Goal: Transaction & Acquisition: Purchase product/service

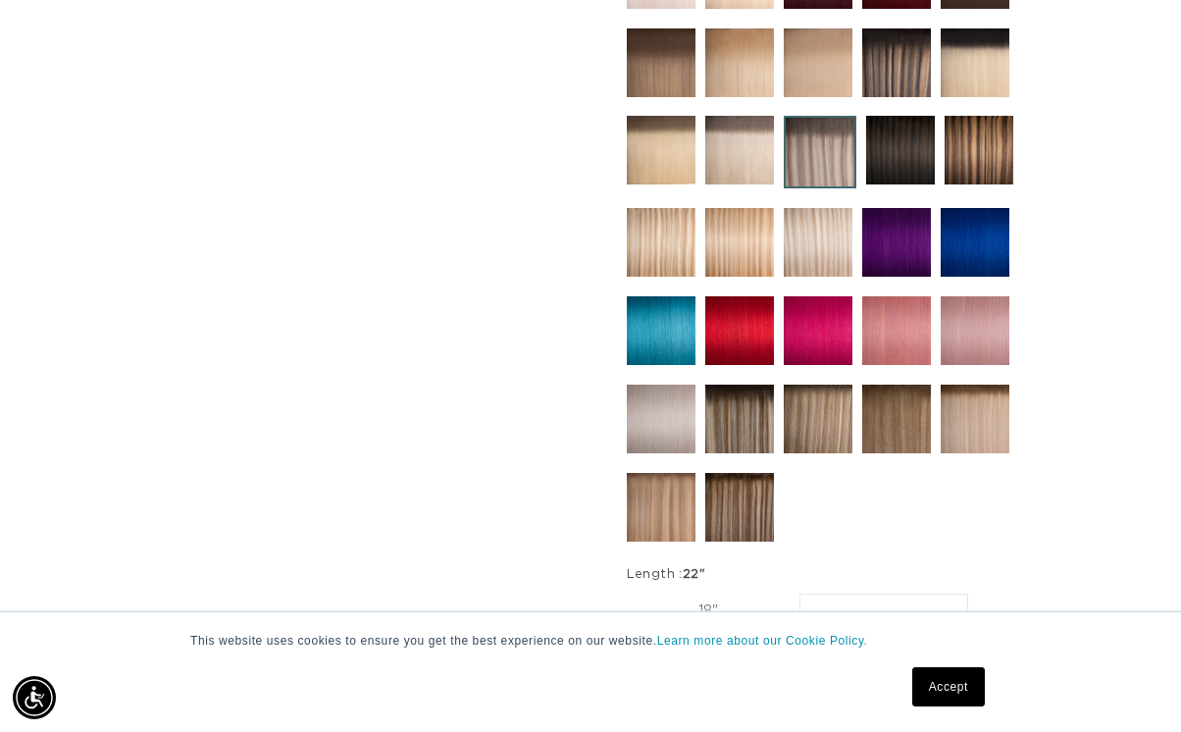
scroll to position [978, 0]
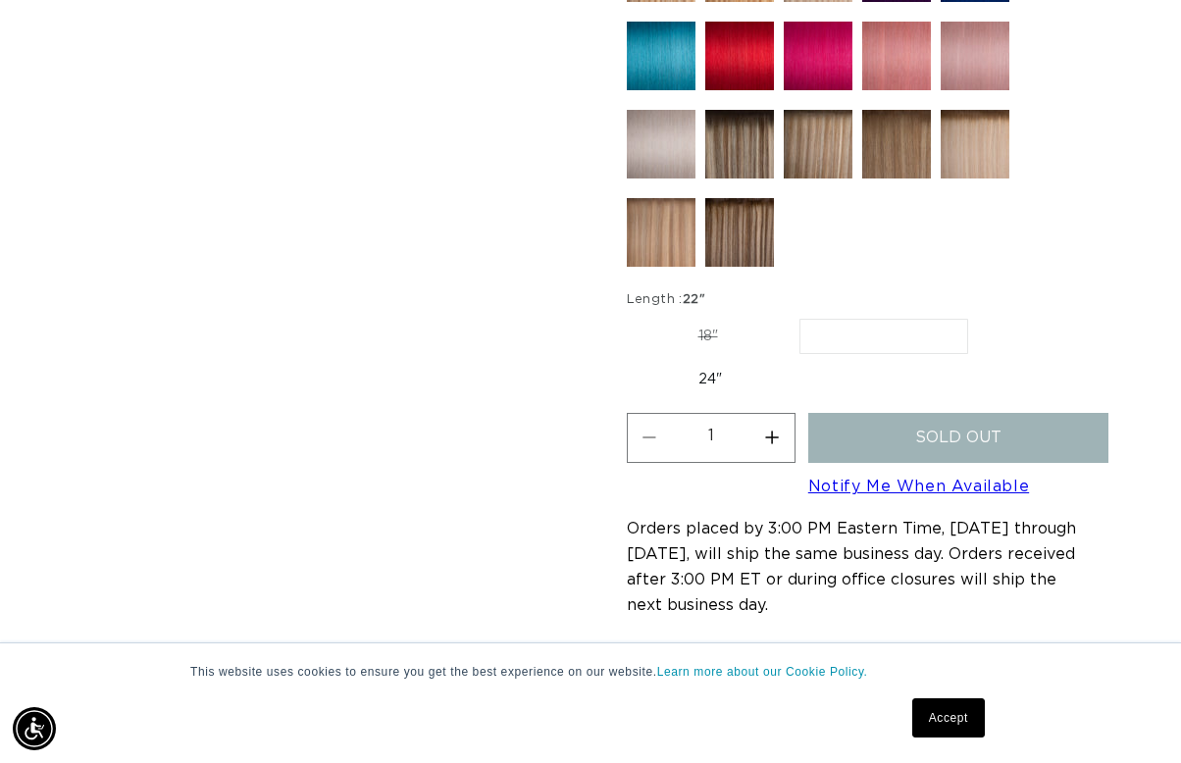
scroll to position [0, 1042]
click at [730, 363] on label "24" Variant sold out or unavailable" at bounding box center [710, 379] width 167 height 33
click at [978, 316] on input "24" Variant sold out or unavailable" at bounding box center [978, 315] width 1 height 1
radio input "true"
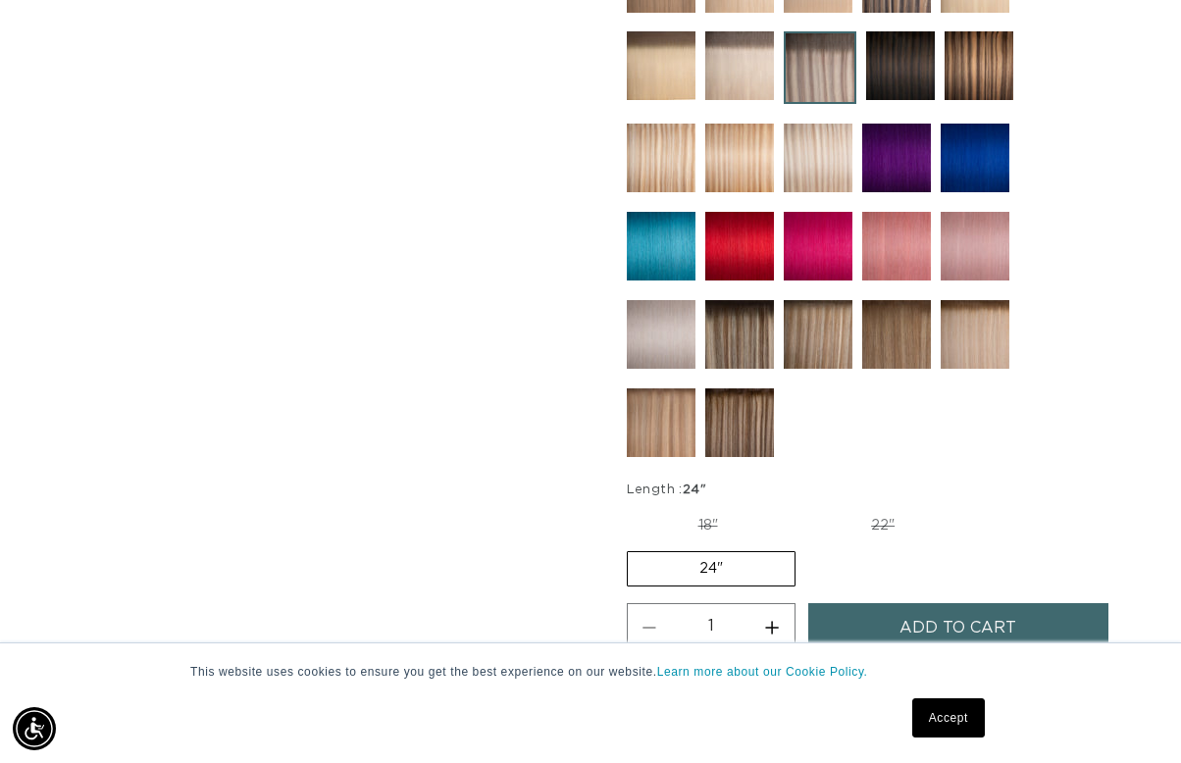
scroll to position [0, 1042]
click at [822, 300] on img at bounding box center [818, 334] width 69 height 69
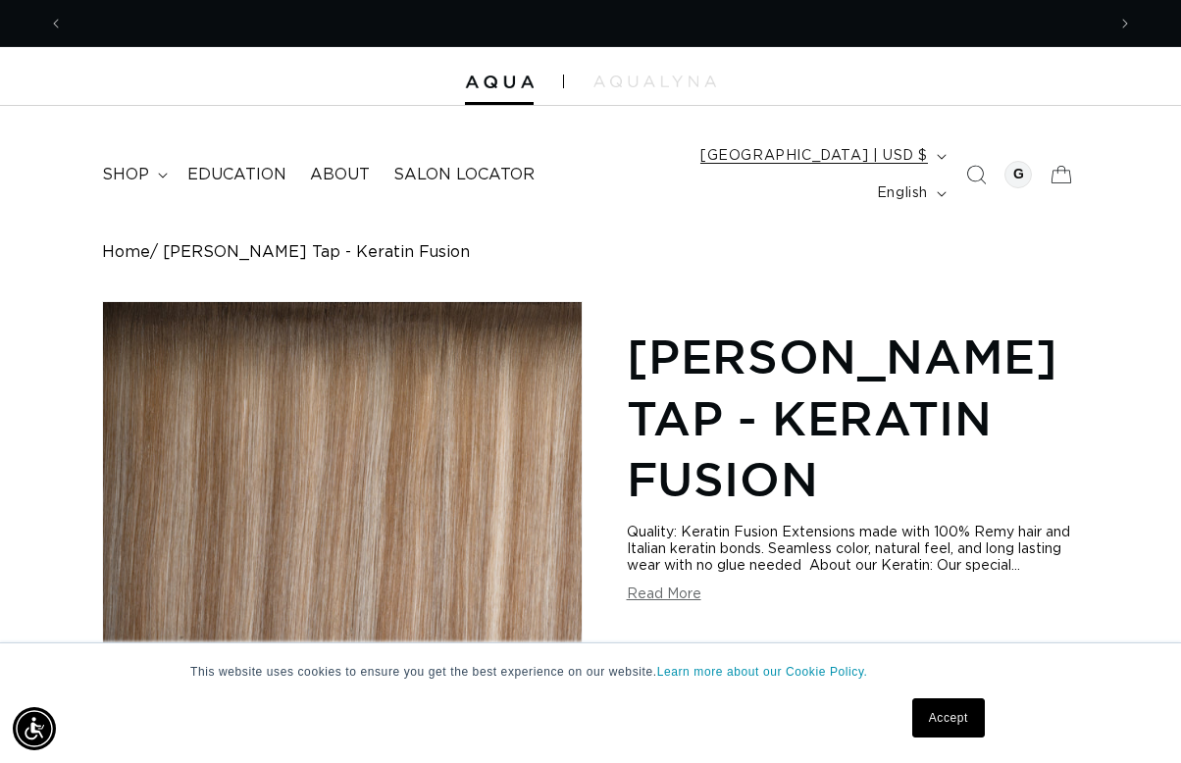
scroll to position [0, 2084]
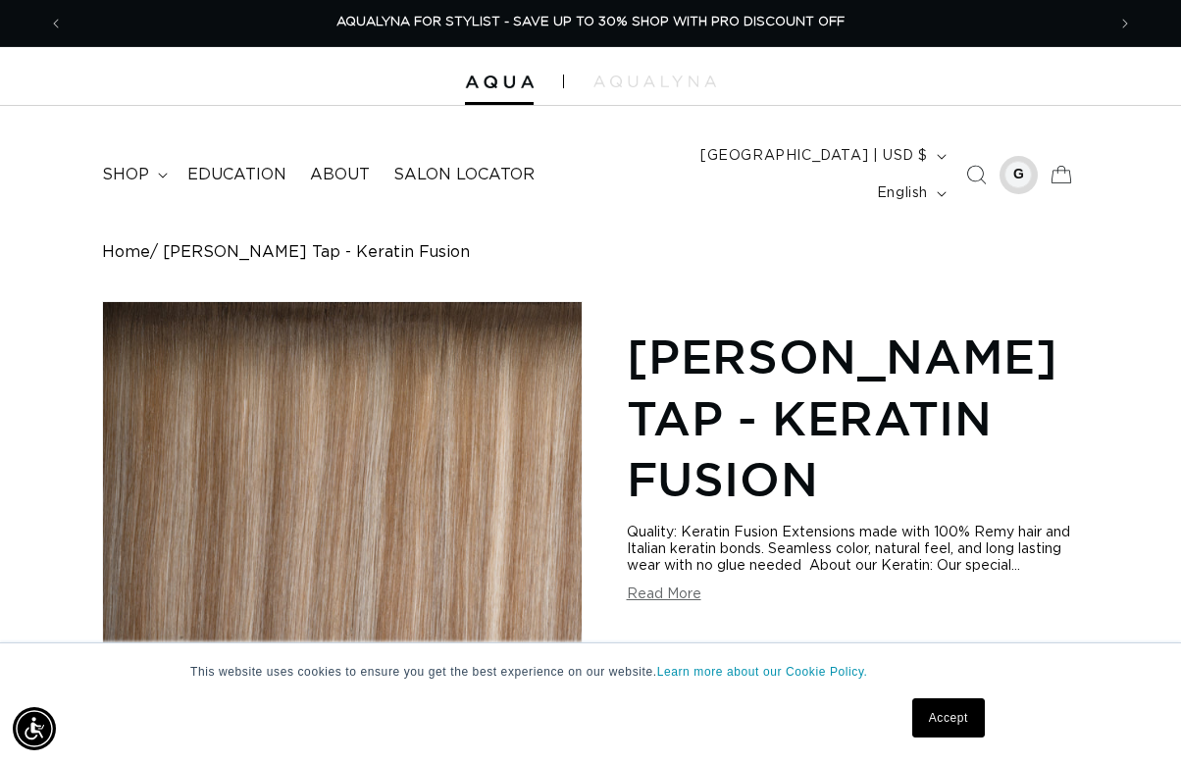
click at [1016, 161] on div at bounding box center [1018, 174] width 27 height 27
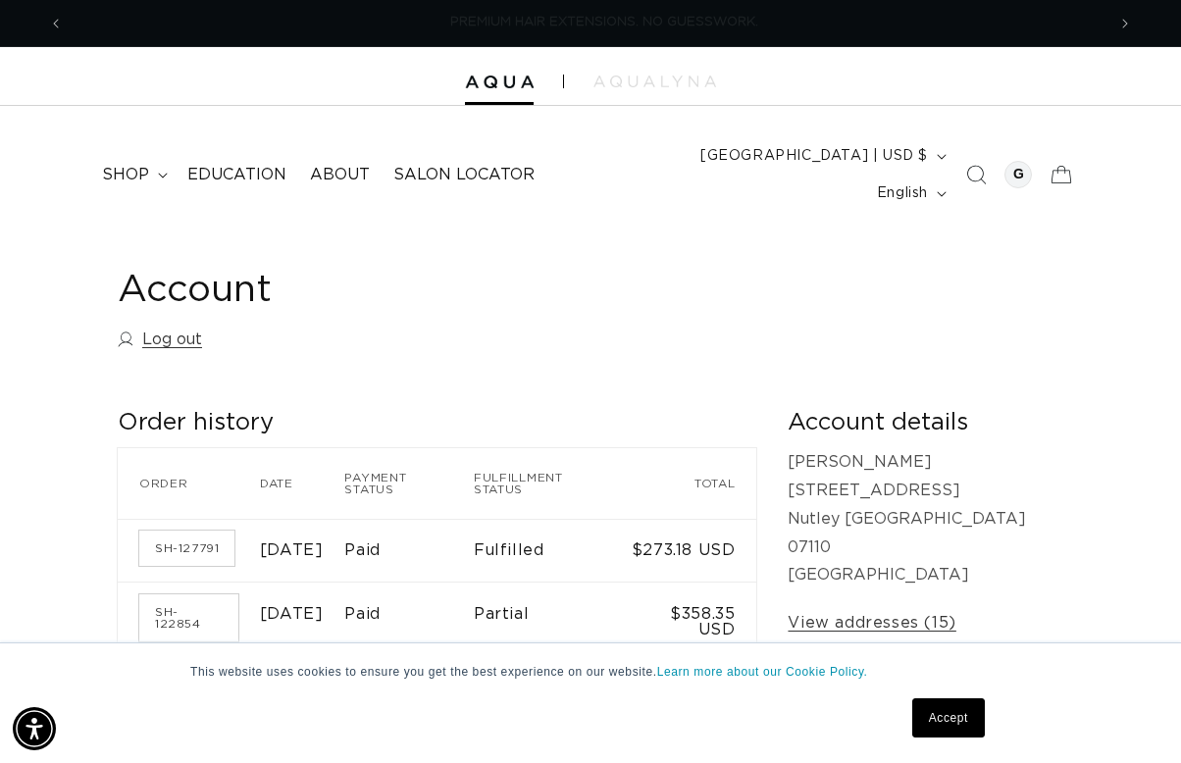
scroll to position [0, 1042]
click at [939, 459] on p "Giulia Polewka 67 Yale Street Nutley NJ 07110 United States" at bounding box center [926, 518] width 276 height 141
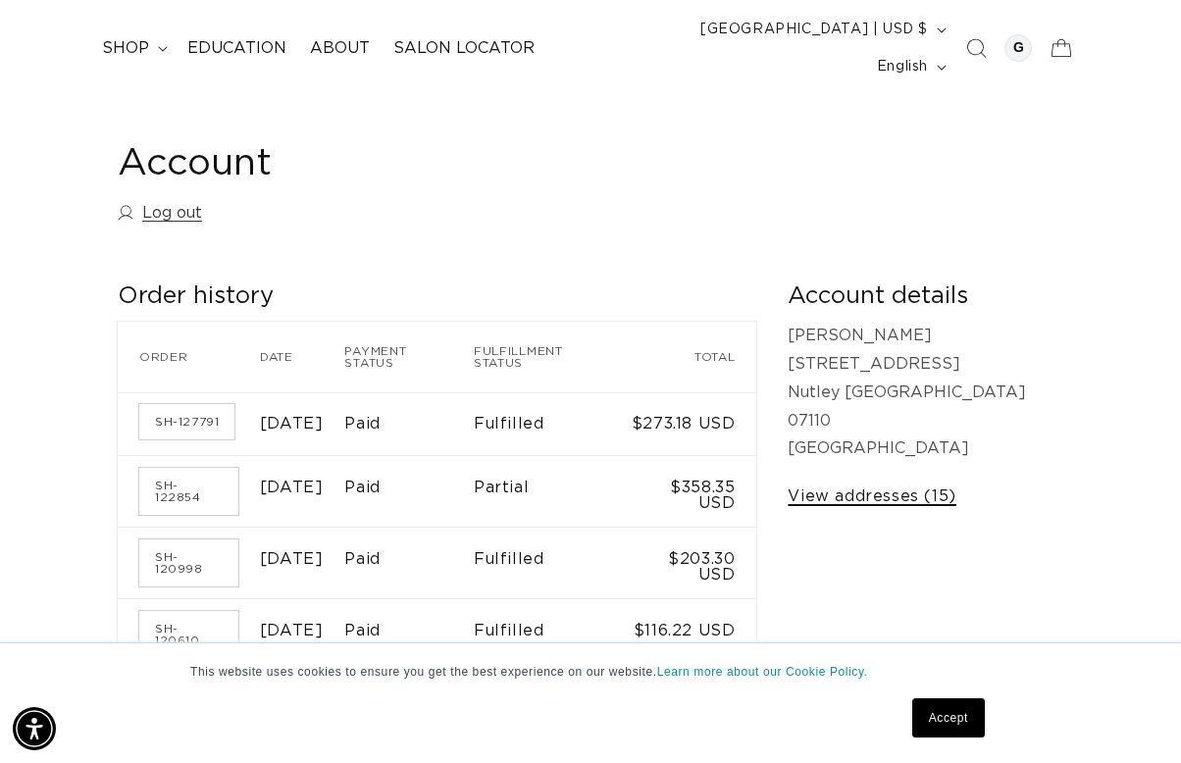
scroll to position [127, 0]
click at [952, 483] on link "View addresses (15)" at bounding box center [872, 497] width 168 height 28
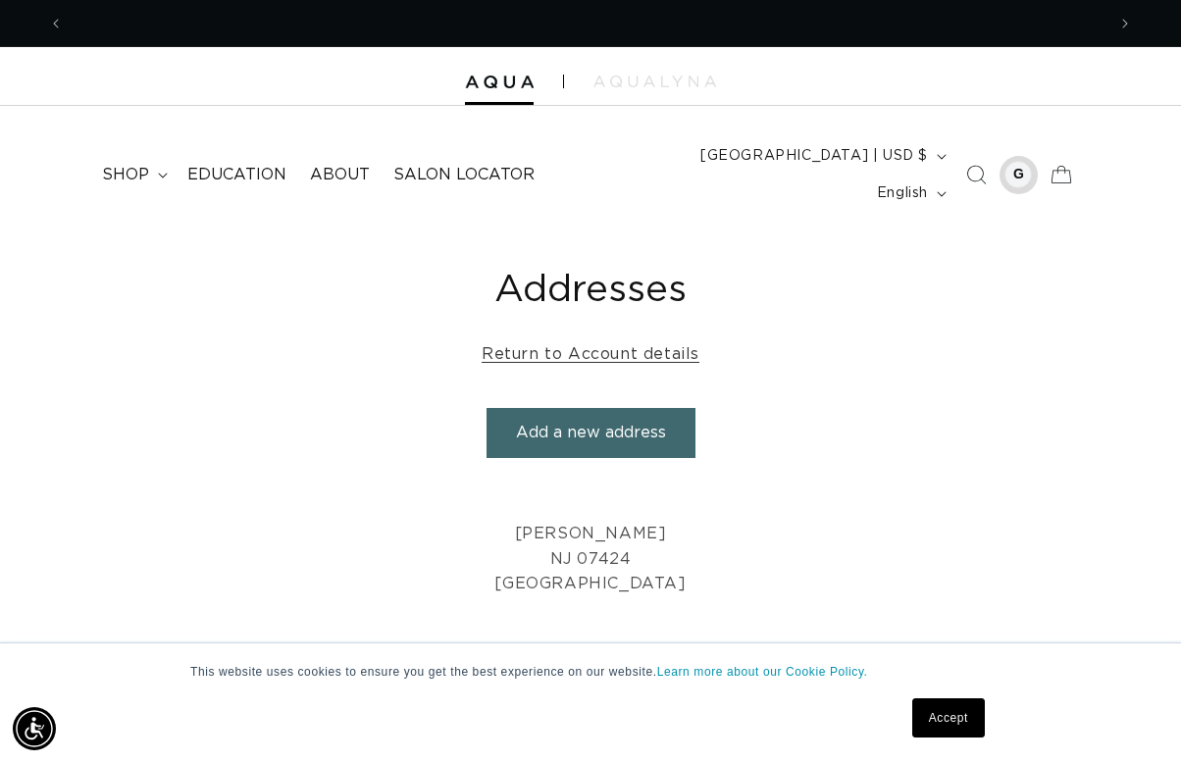
scroll to position [0, 1042]
click at [1017, 161] on div at bounding box center [1018, 174] width 27 height 27
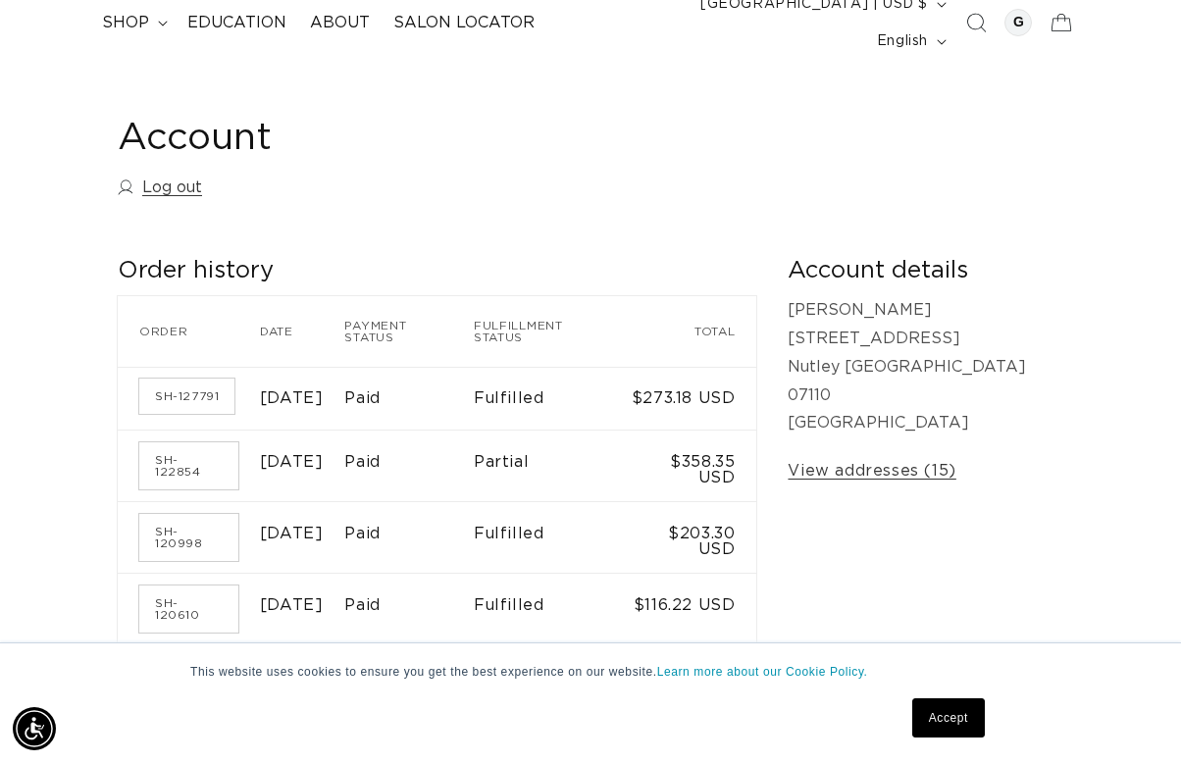
scroll to position [0, 1042]
click at [948, 304] on p "Giulia Polewka 67 Yale Street Nutley NJ 07110 United States" at bounding box center [926, 366] width 276 height 141
click at [955, 457] on link "View addresses (15)" at bounding box center [872, 471] width 168 height 28
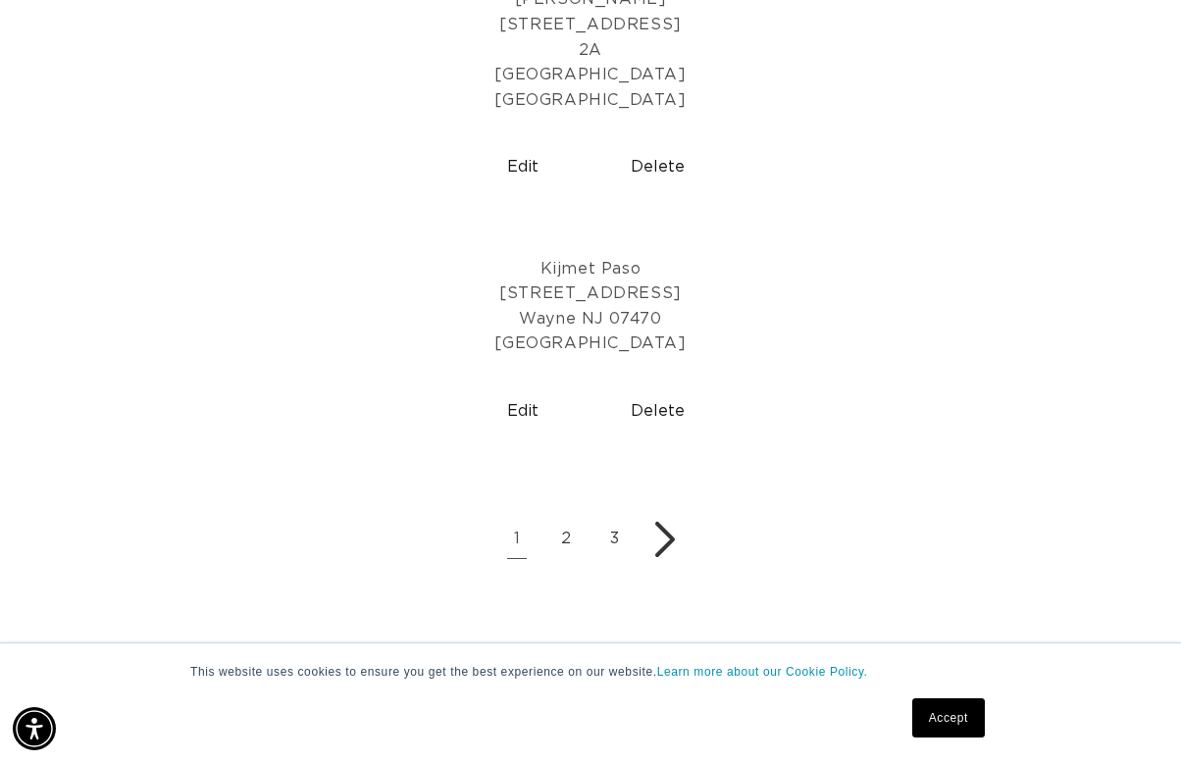
scroll to position [1291, 0]
click at [570, 520] on link "2" at bounding box center [565, 539] width 39 height 39
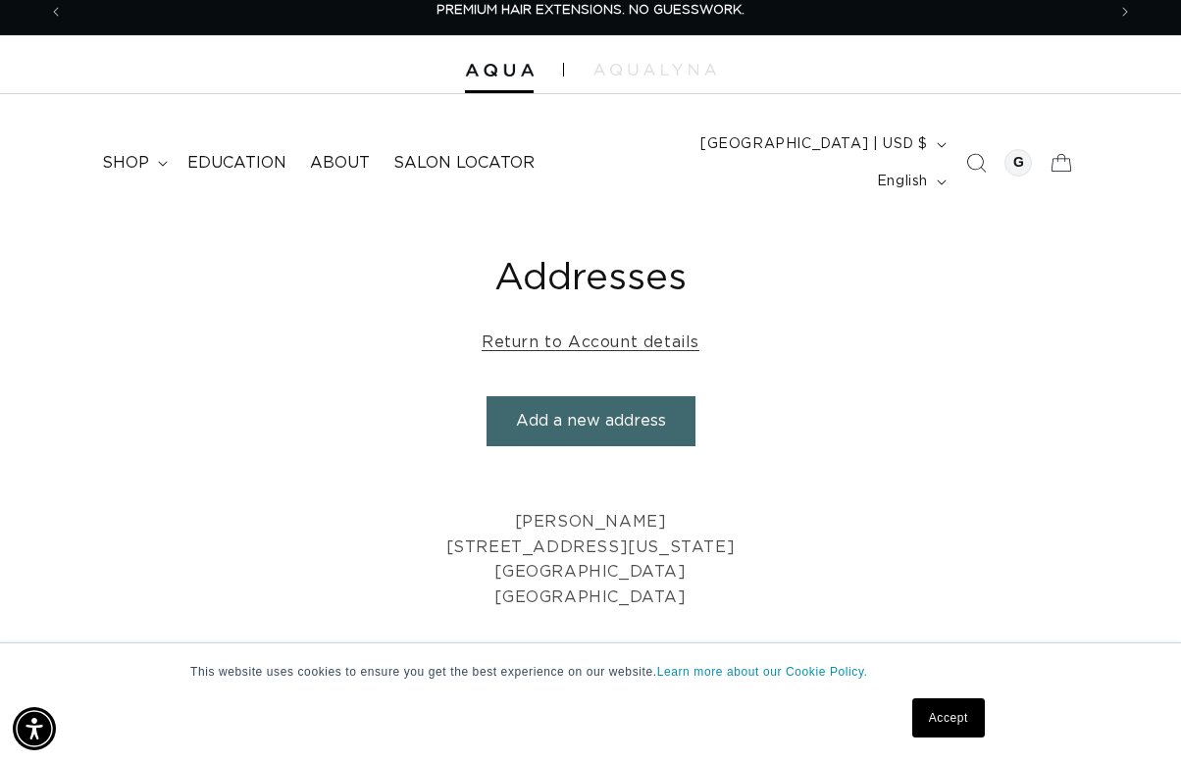
scroll to position [15, 0]
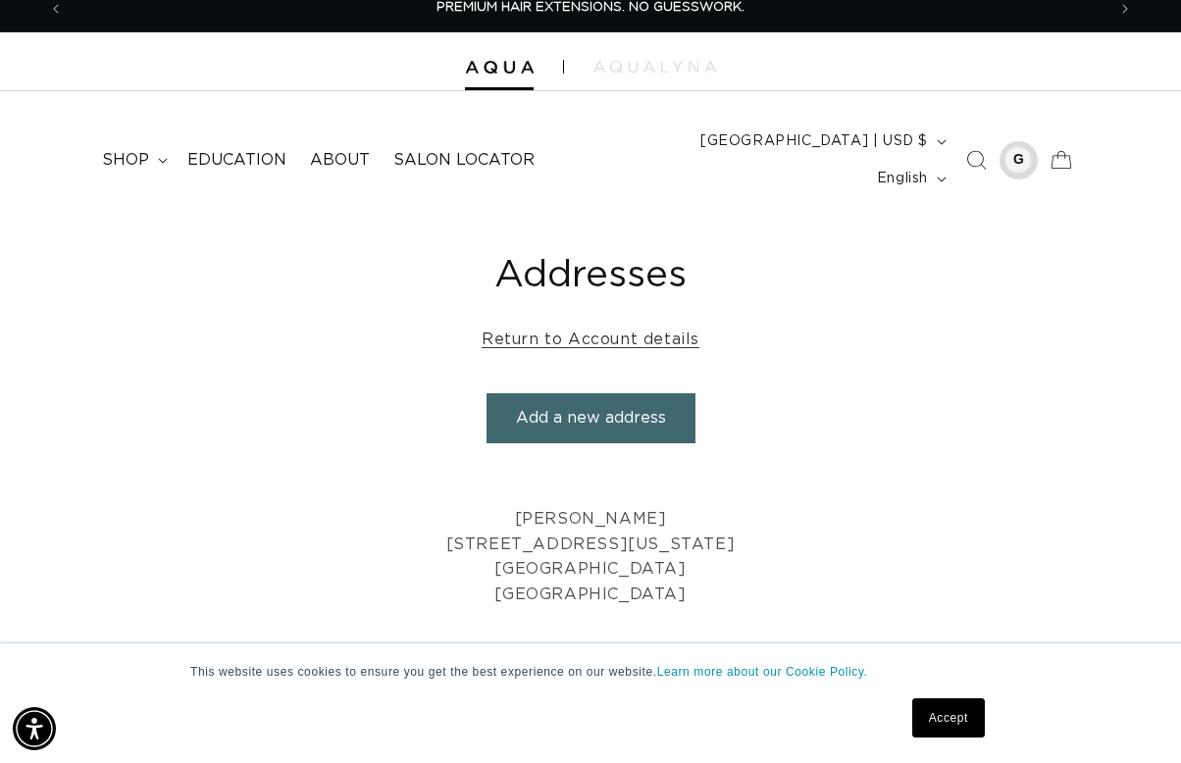
click at [1022, 146] on div at bounding box center [1018, 159] width 27 height 27
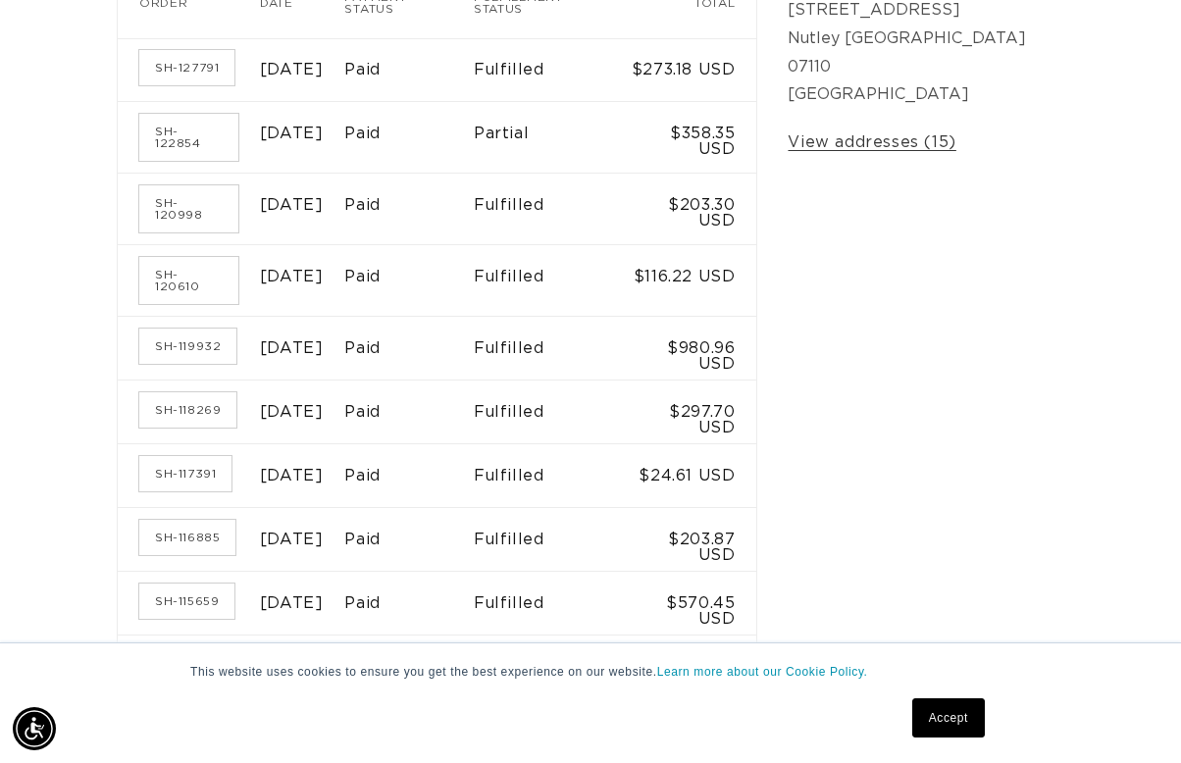
scroll to position [485, 0]
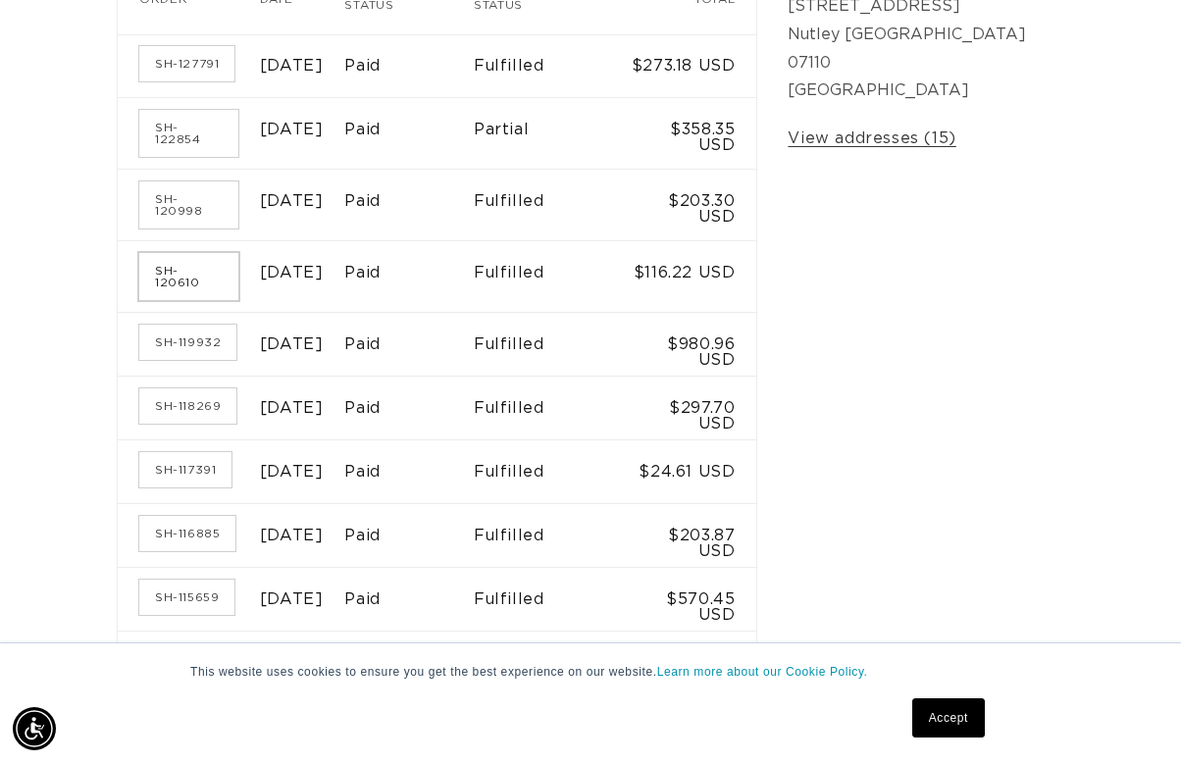
click at [183, 253] on link "SH-120610" at bounding box center [188, 276] width 99 height 47
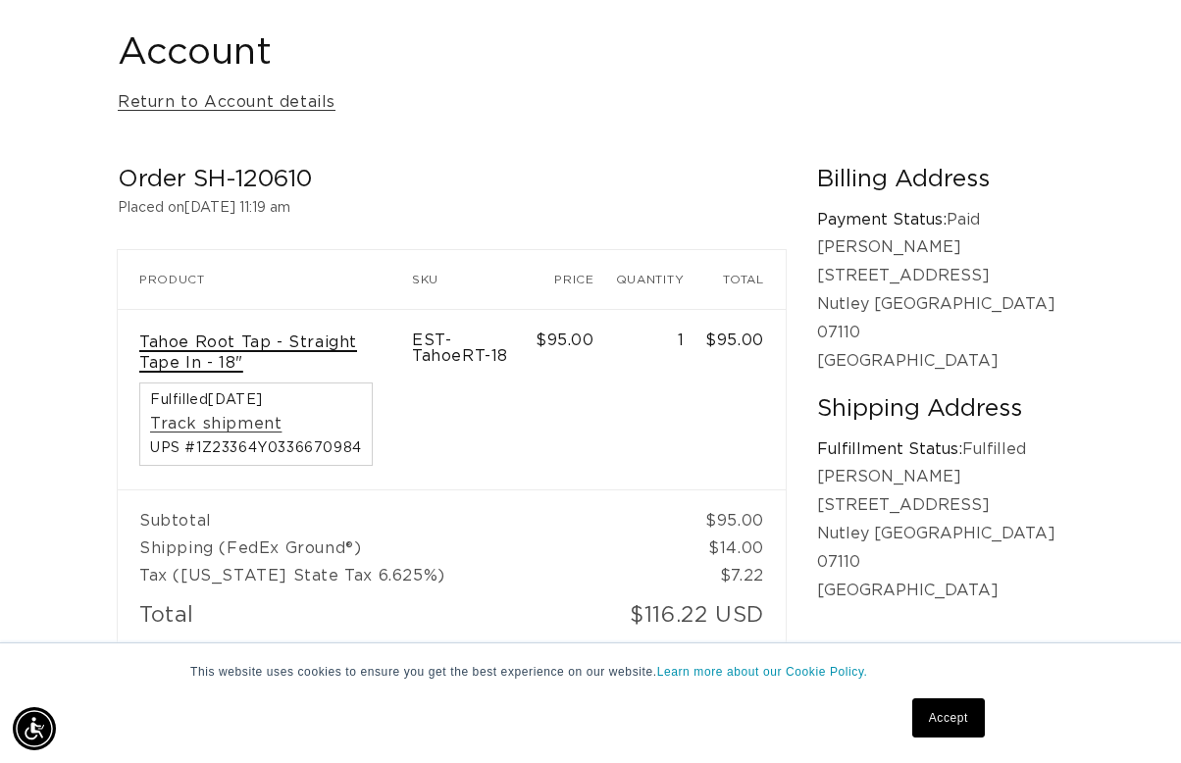
scroll to position [0, 1042]
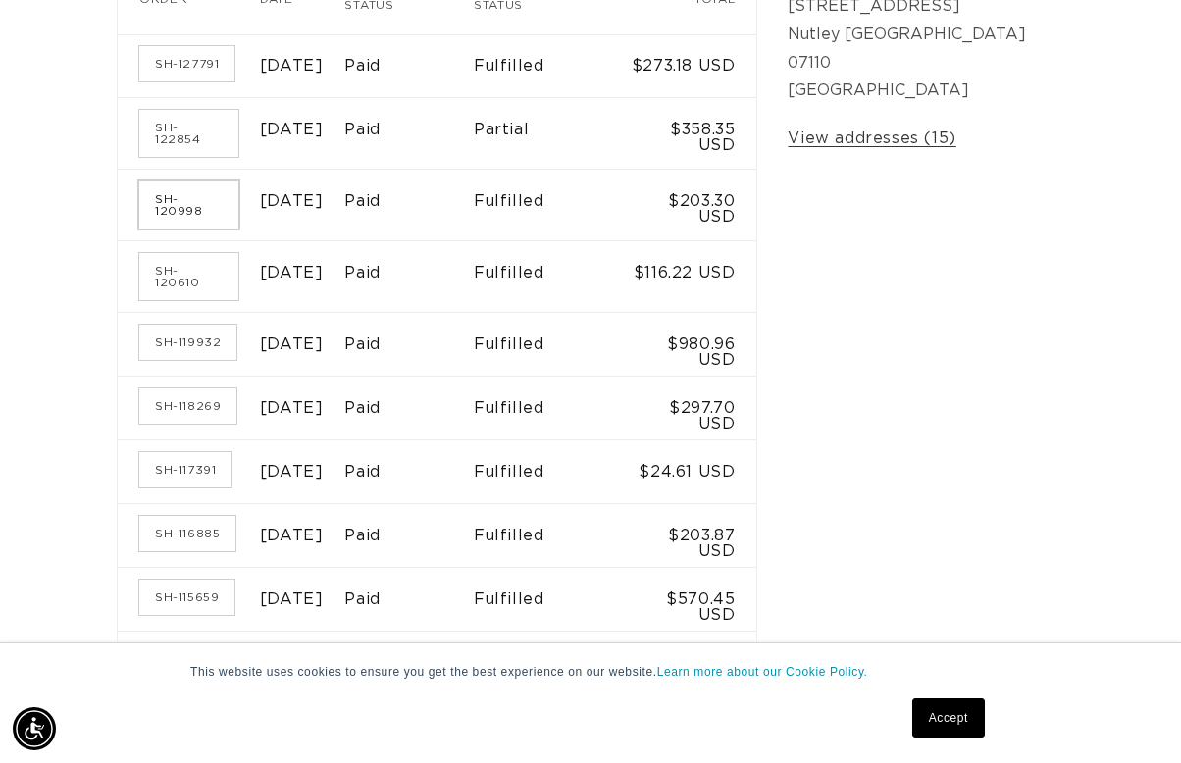
scroll to position [0, 2084]
click at [200, 181] on link "SH-120998" at bounding box center [188, 204] width 99 height 47
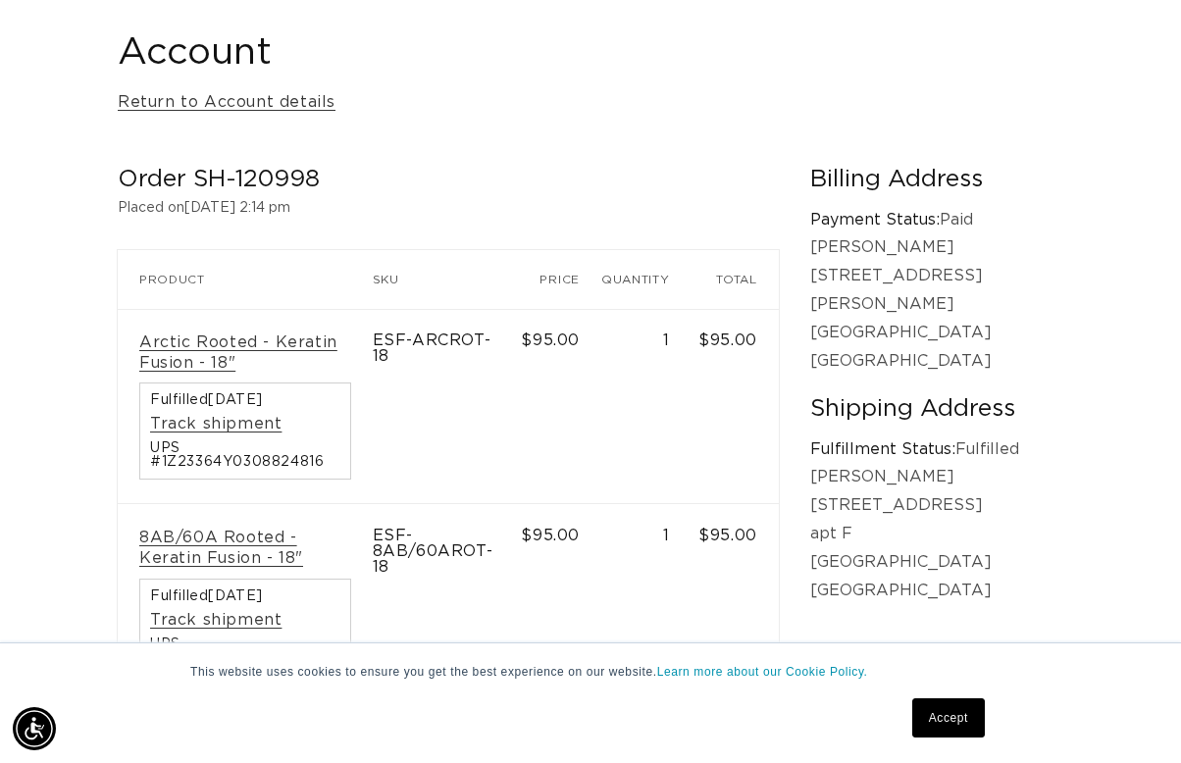
scroll to position [0, 2084]
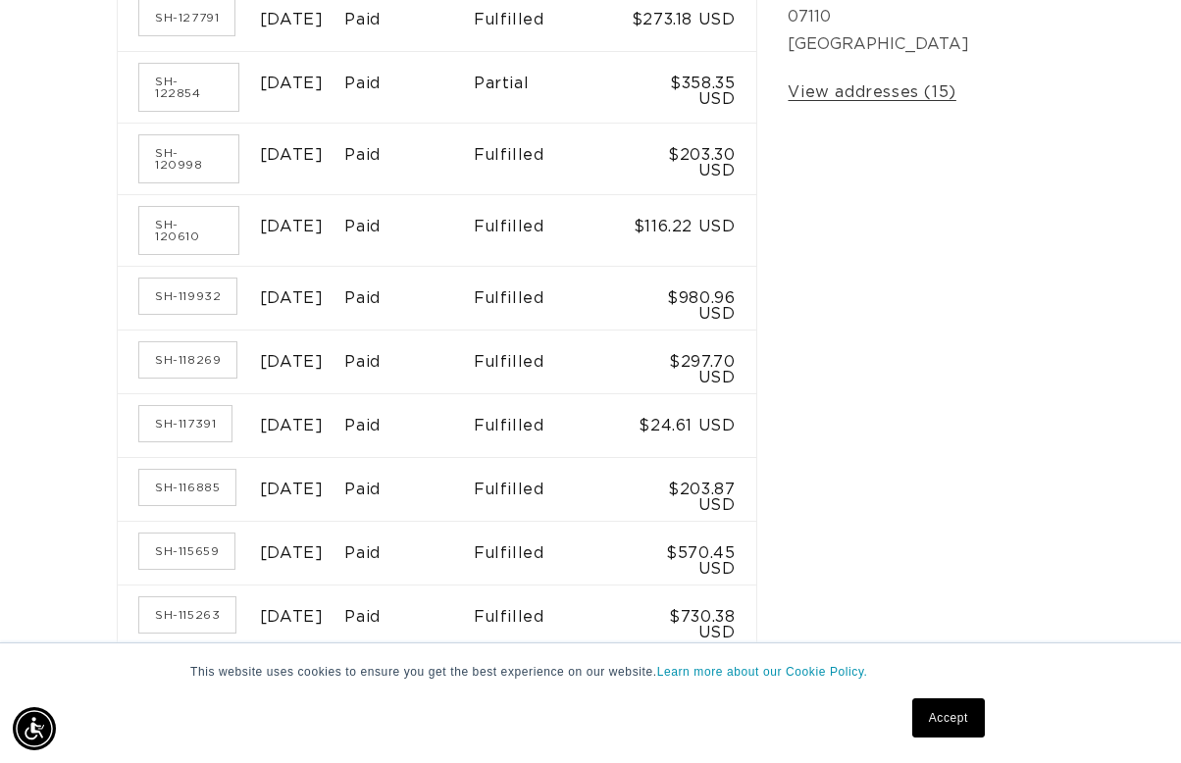
scroll to position [543, 0]
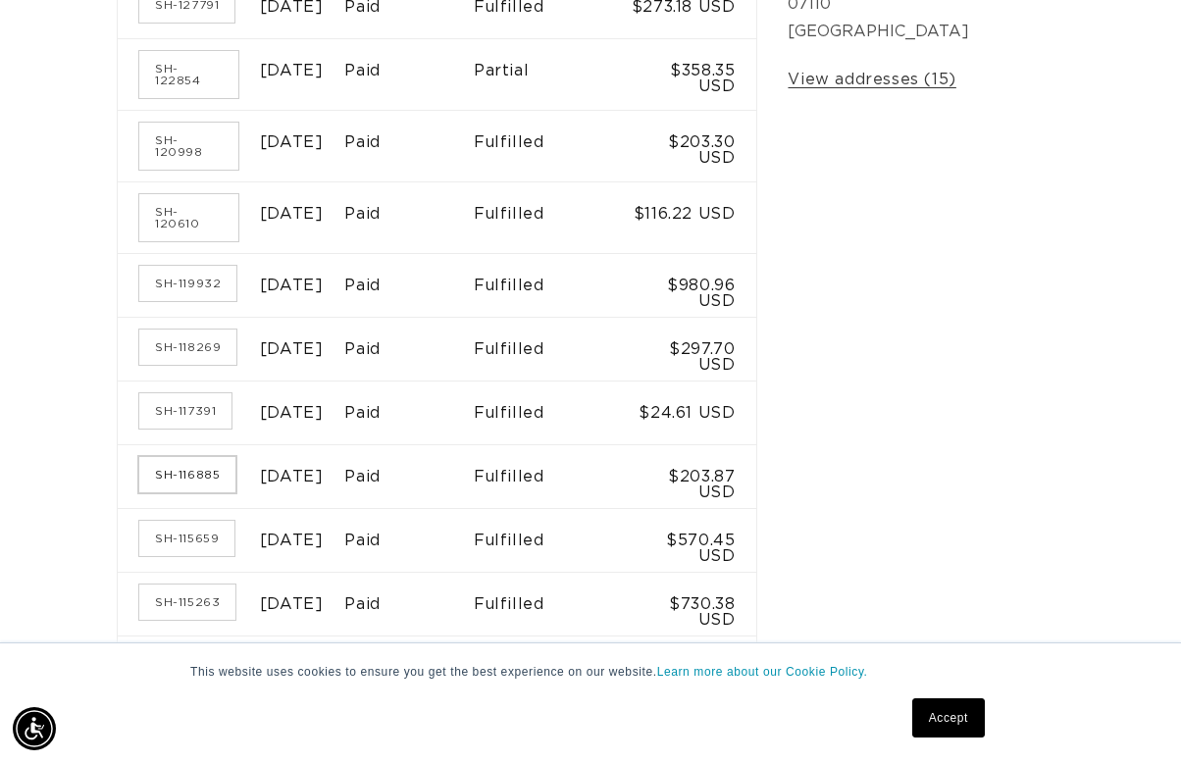
click at [205, 467] on link "SH-116885" at bounding box center [187, 474] width 96 height 35
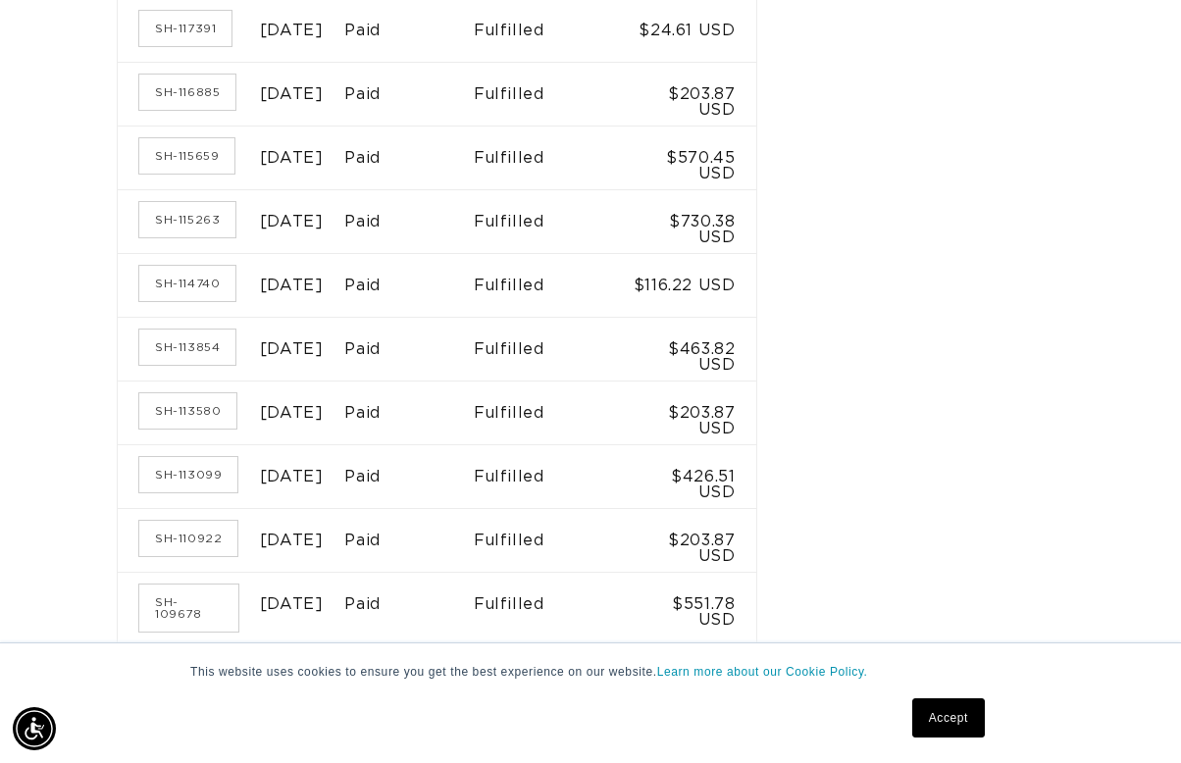
scroll to position [0, 2084]
click at [185, 301] on link "SH-114740" at bounding box center [187, 283] width 96 height 35
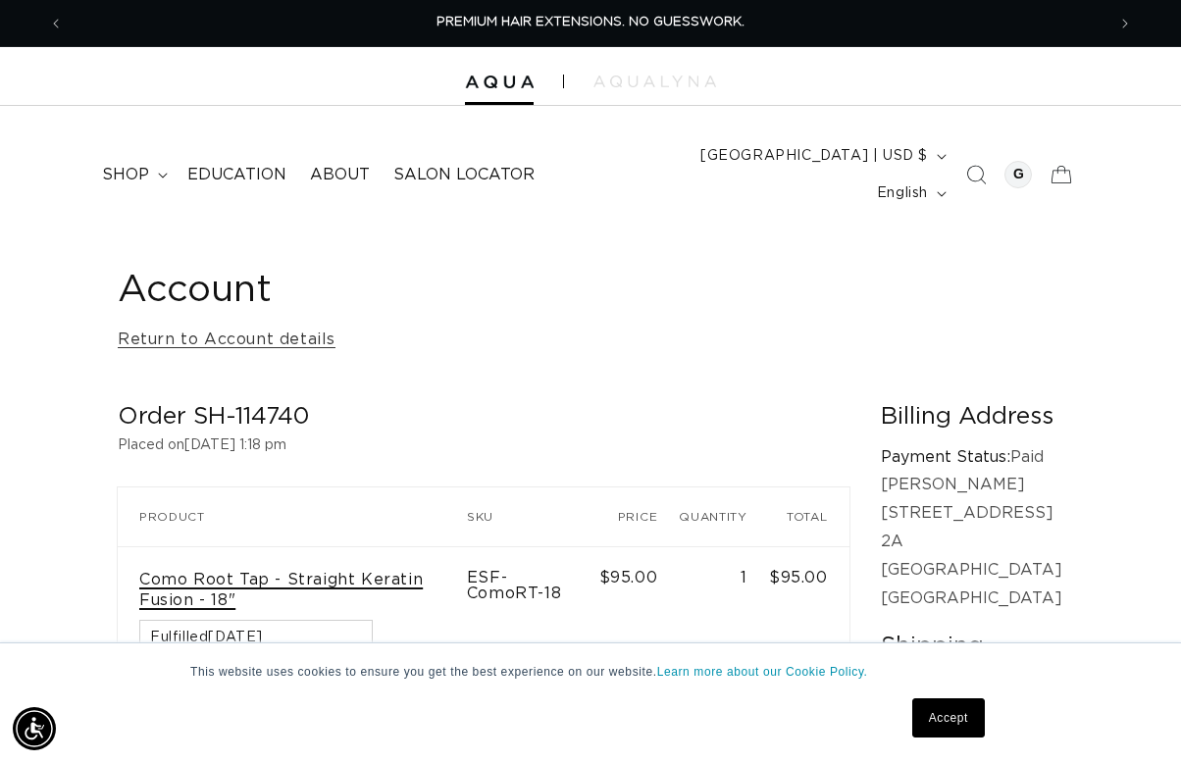
click at [248, 570] on link "Como Root Tap - Straight Keratin Fusion - 18"" at bounding box center [292, 590] width 306 height 41
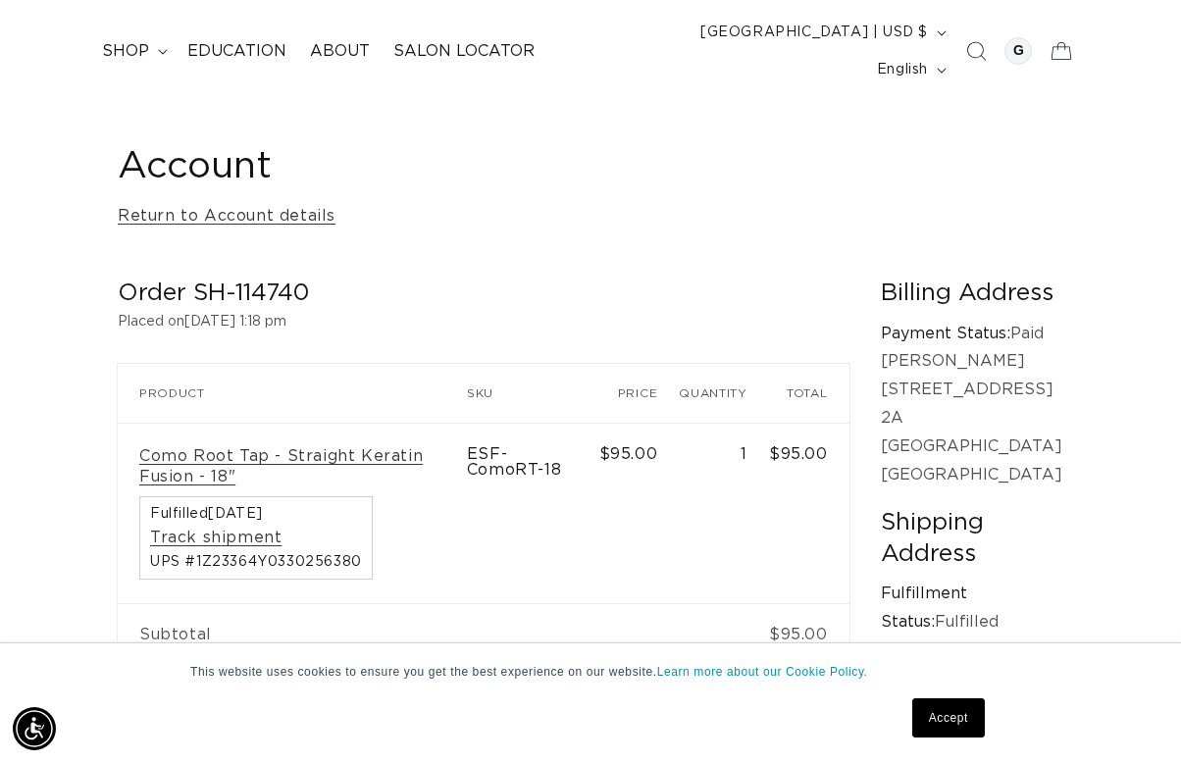
scroll to position [112, 0]
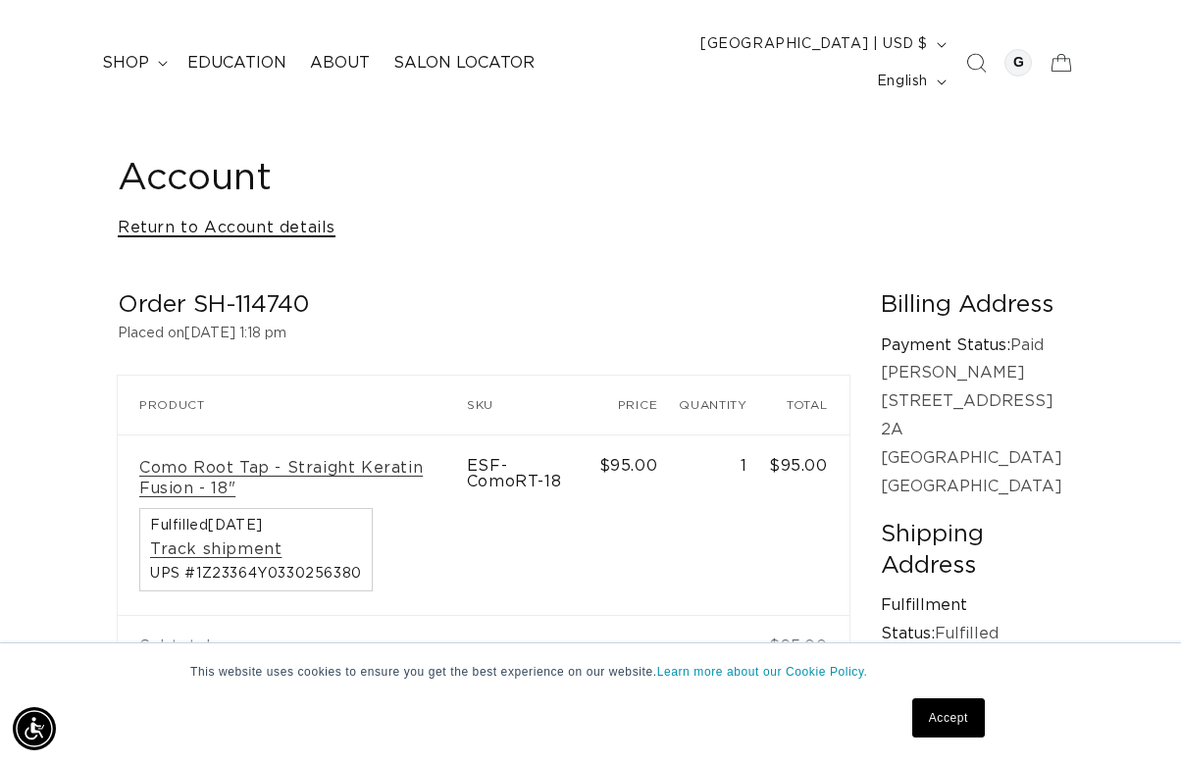
click at [235, 214] on link "Return to Account details" at bounding box center [227, 228] width 218 height 28
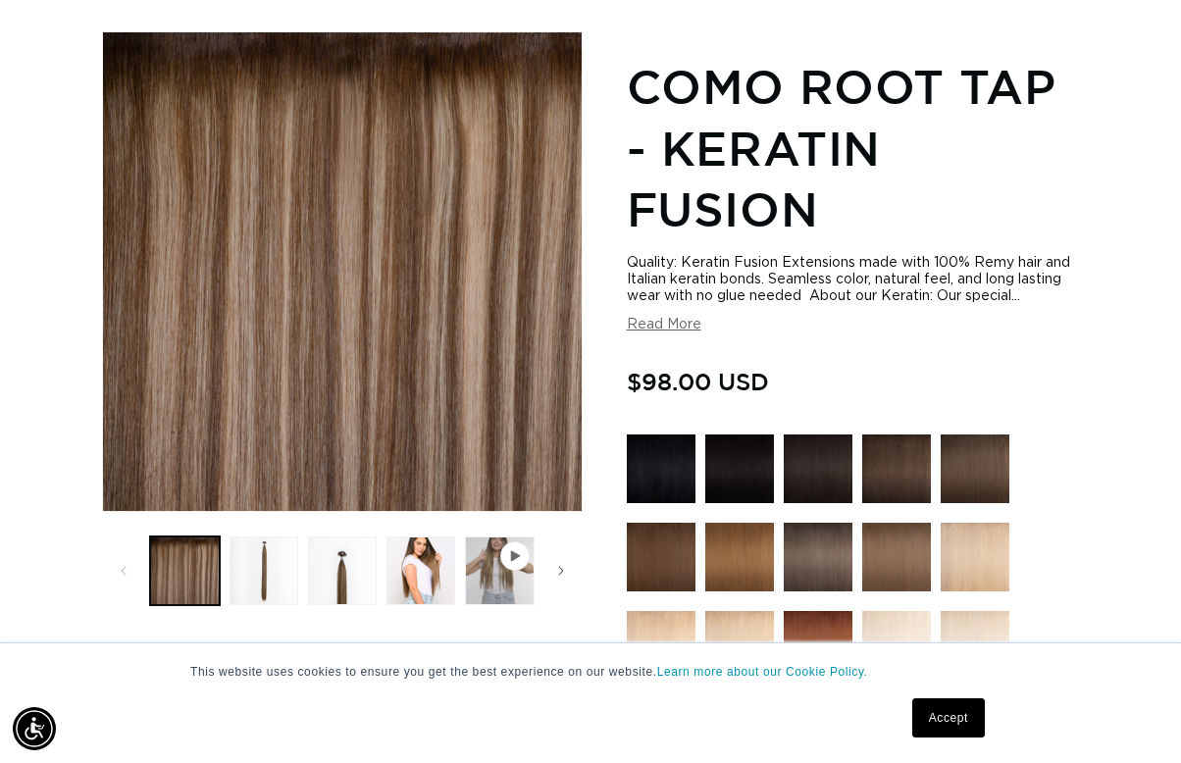
scroll to position [0, 1042]
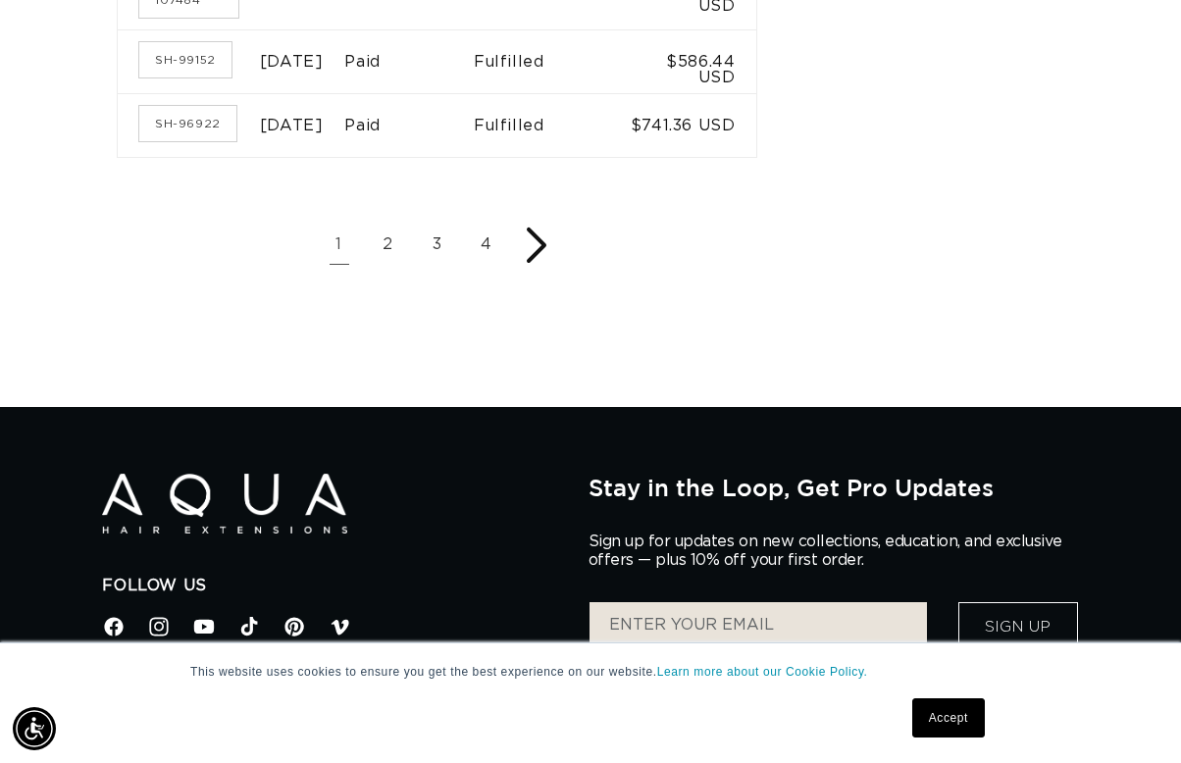
scroll to position [0, 1042]
click at [556, 265] on icon "Next page" at bounding box center [536, 245] width 39 height 39
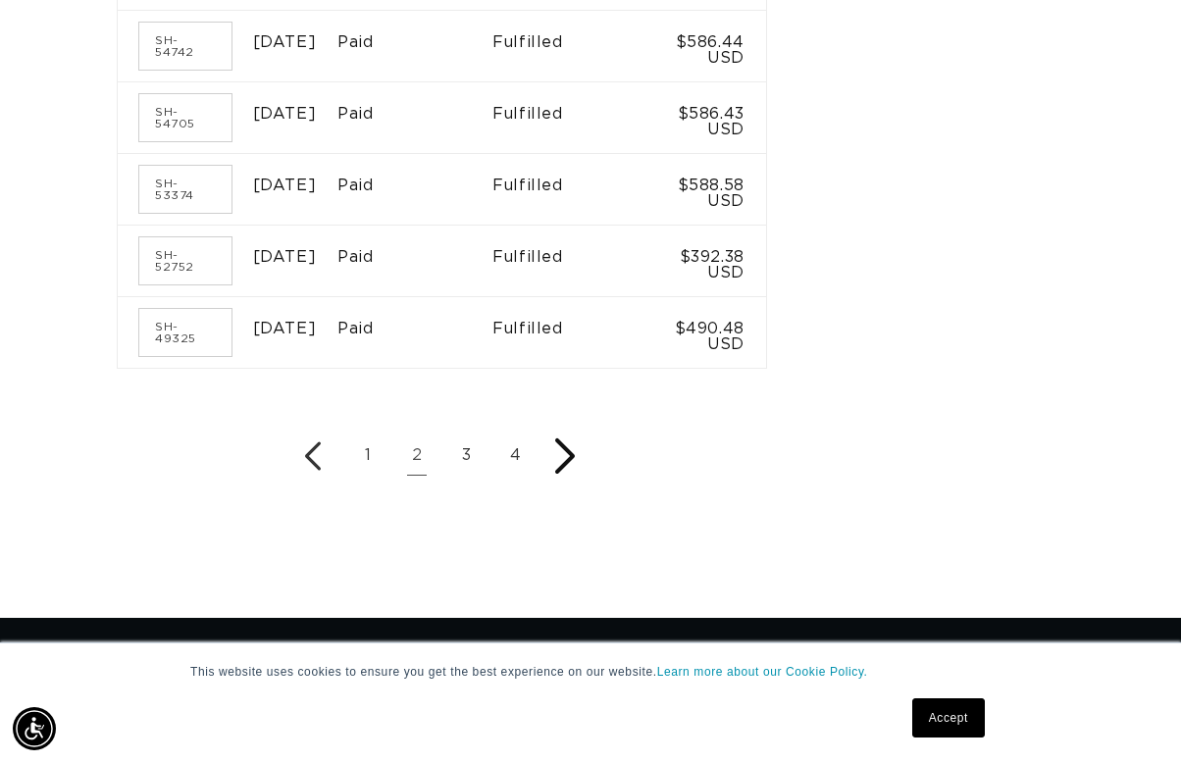
scroll to position [0, 2084]
click at [585, 462] on icon "Next page" at bounding box center [564, 456] width 39 height 39
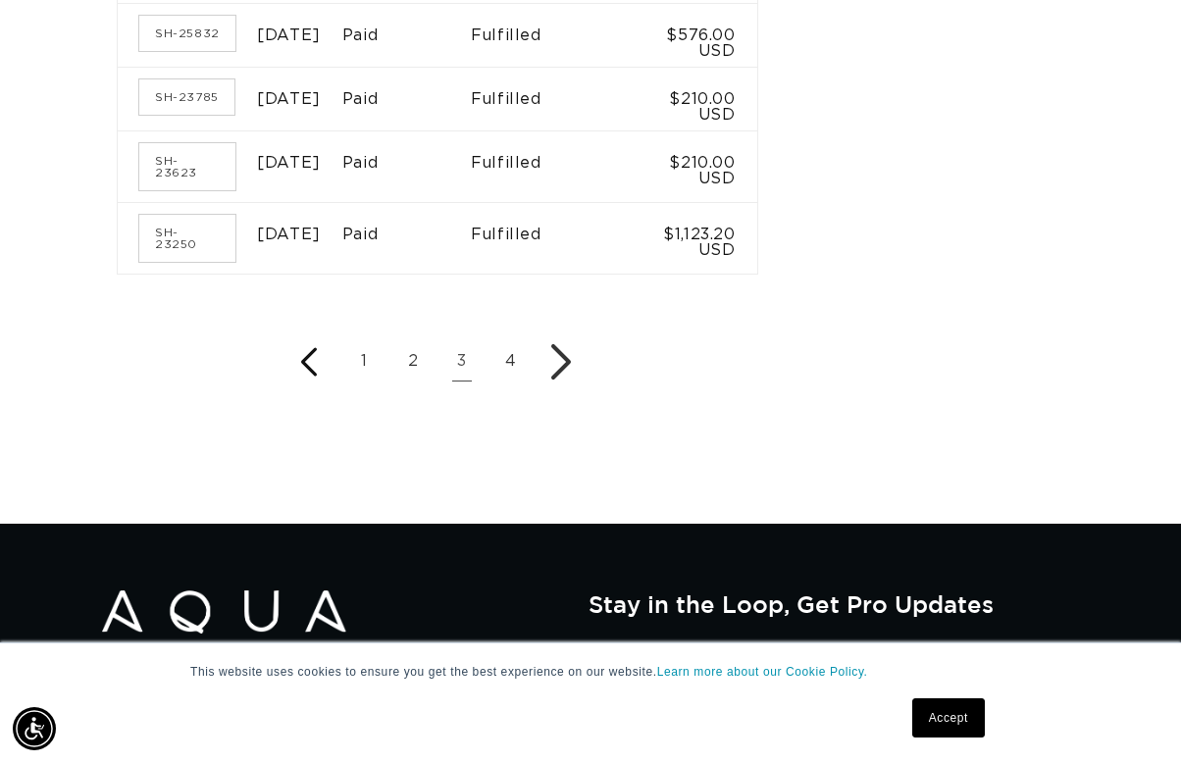
click at [329, 378] on icon "Previous page" at bounding box center [308, 361] width 39 height 31
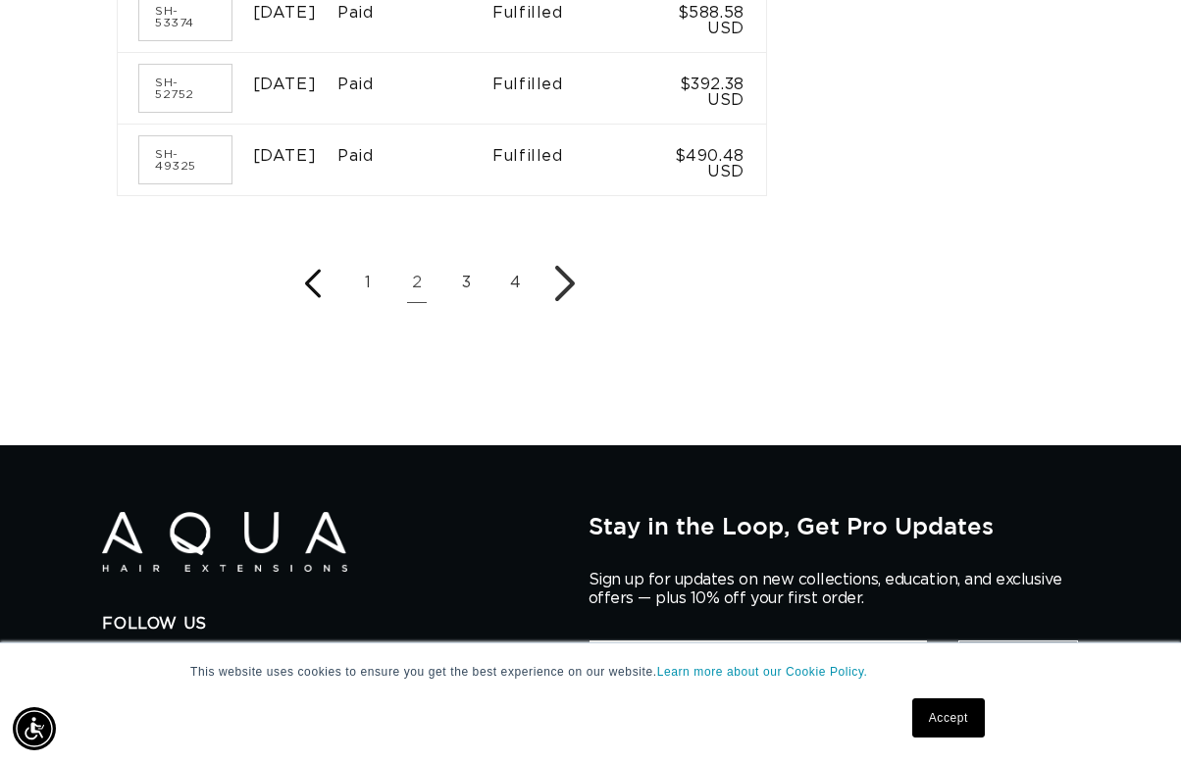
scroll to position [0, 2084]
click at [321, 290] on icon "Previous page" at bounding box center [313, 284] width 16 height 28
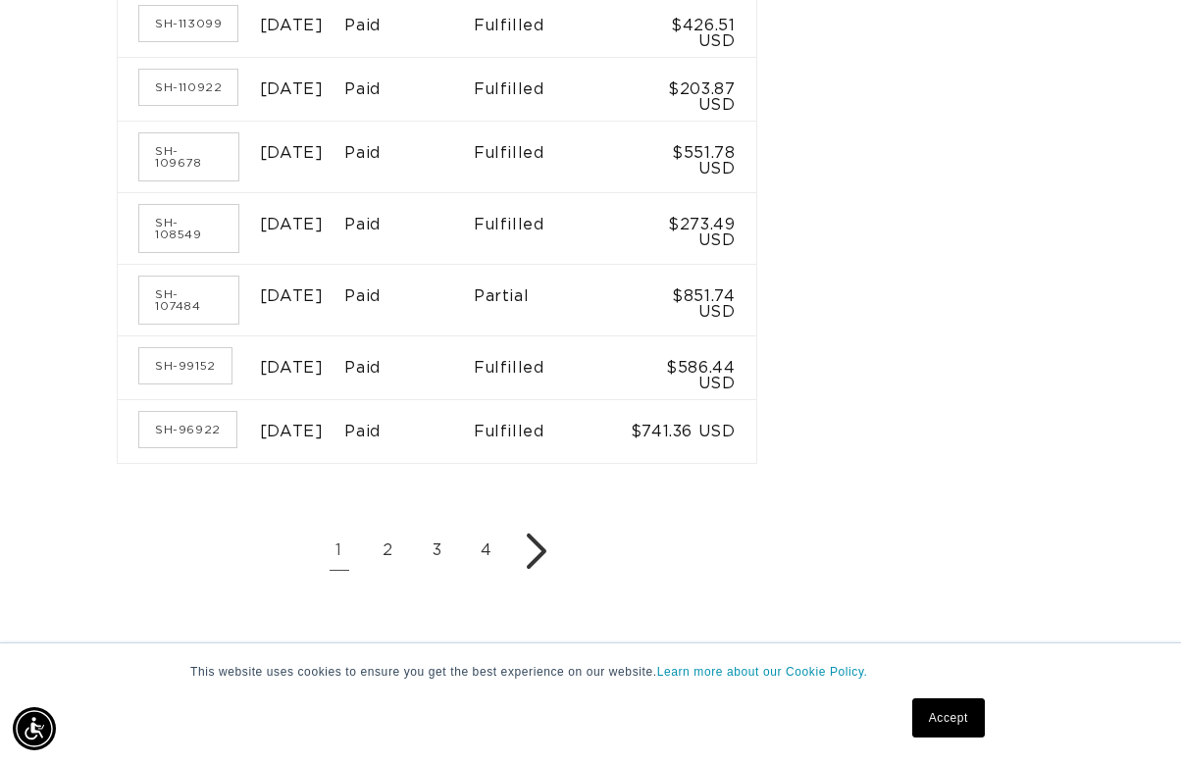
scroll to position [1368, 0]
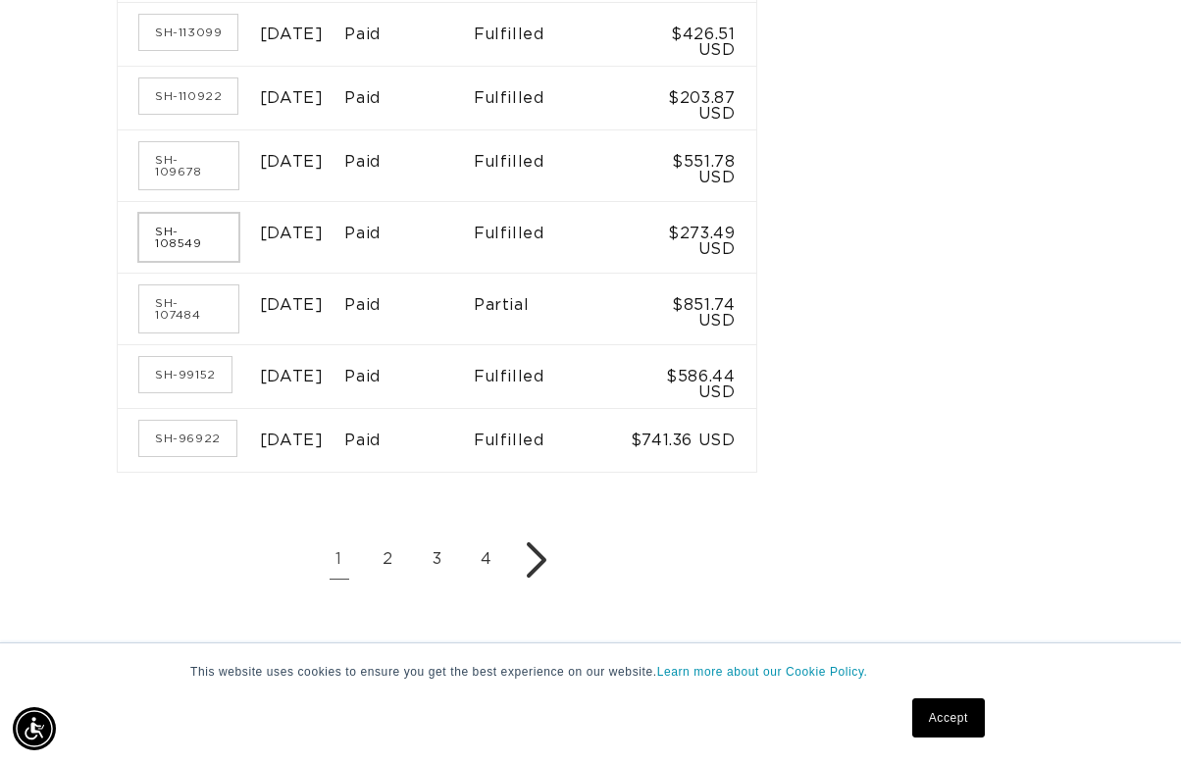
click at [220, 261] on link "SH-108549" at bounding box center [188, 237] width 99 height 47
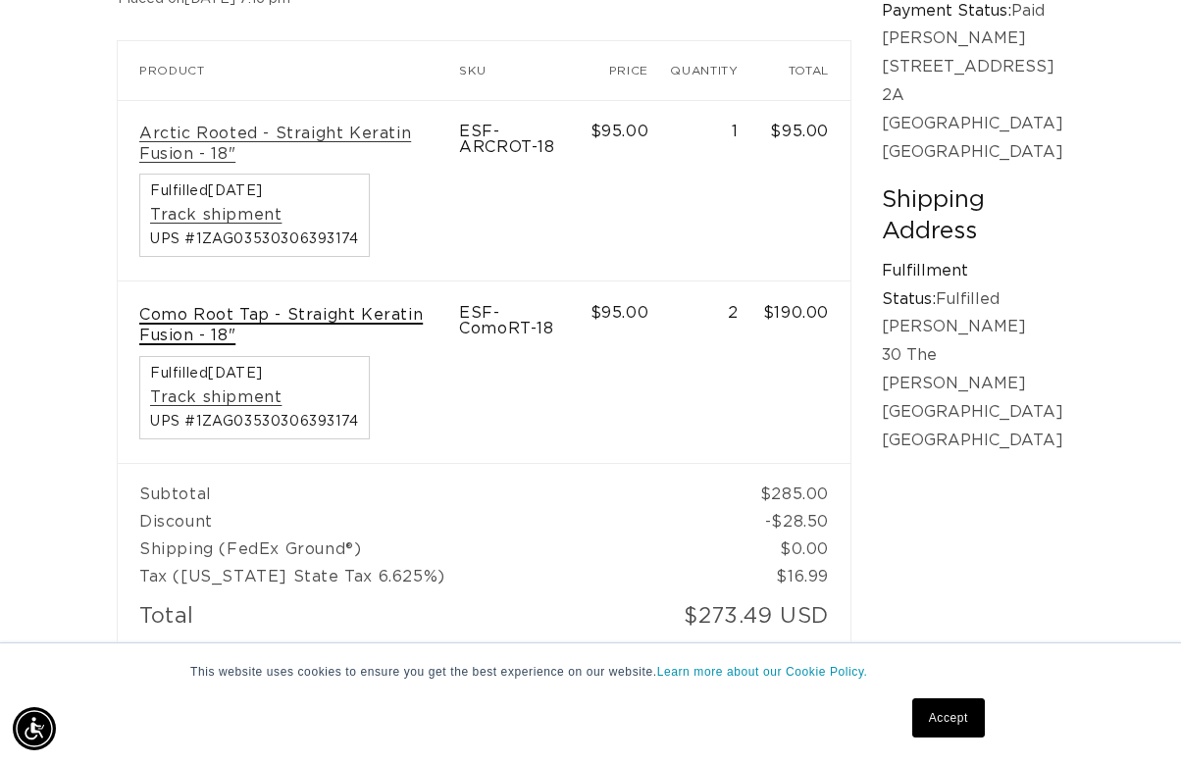
scroll to position [0, 1042]
click at [241, 305] on link "Como Root Tap - Straight Keratin Fusion - 18"" at bounding box center [288, 325] width 298 height 41
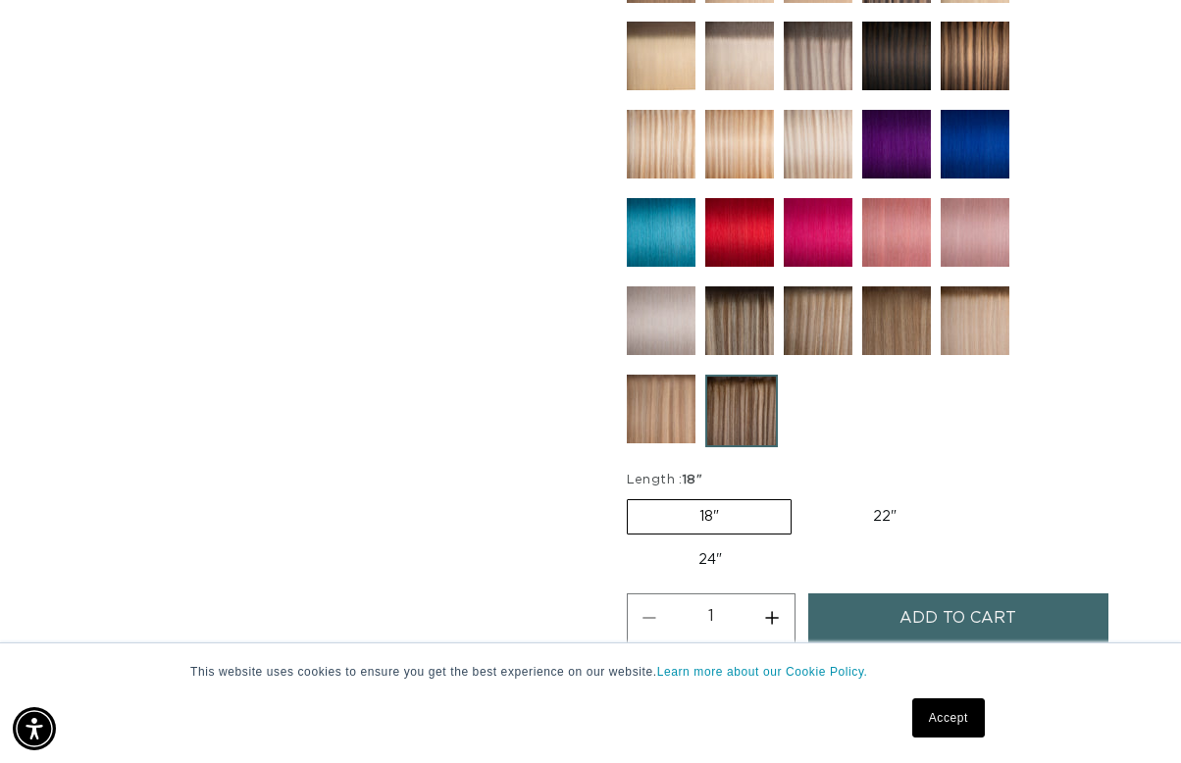
scroll to position [0, 2084]
click at [774, 594] on button "Increase quantity for Como Root Tap - Keratin Fusion" at bounding box center [772, 618] width 44 height 50
type input "3"
click at [877, 593] on button "Add to cart" at bounding box center [958, 618] width 300 height 50
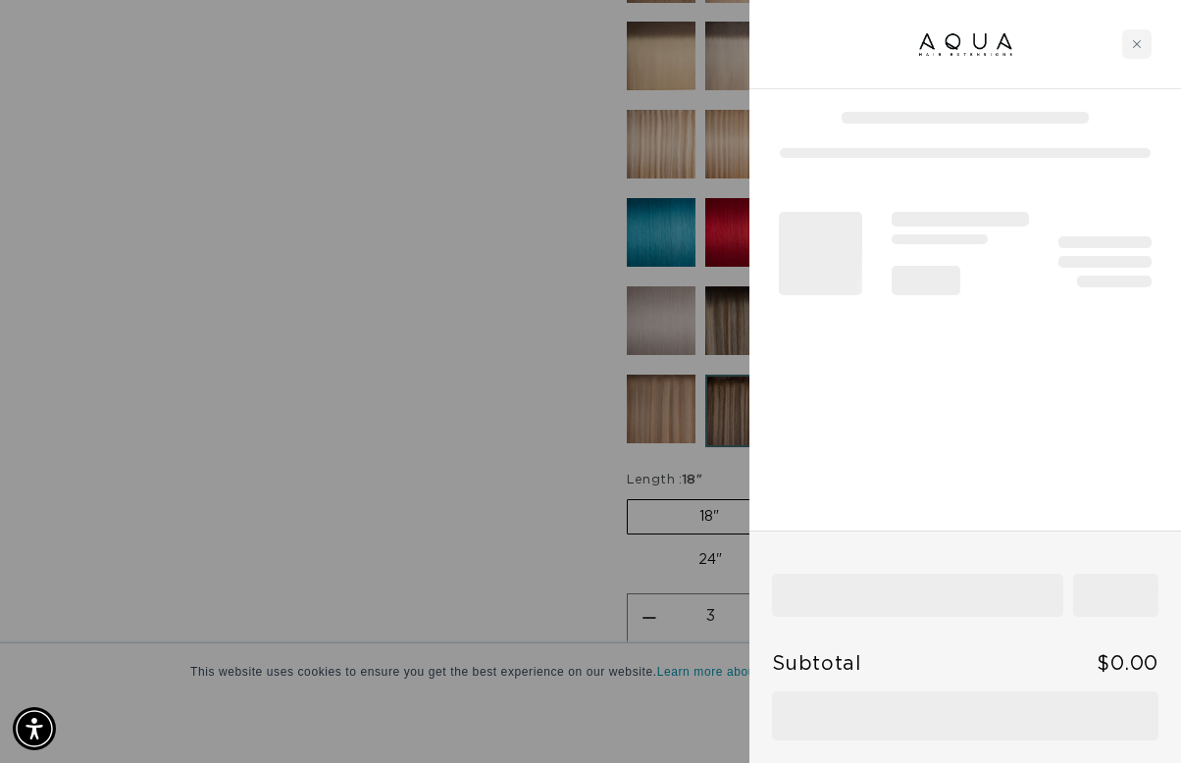
scroll to position [0, 0]
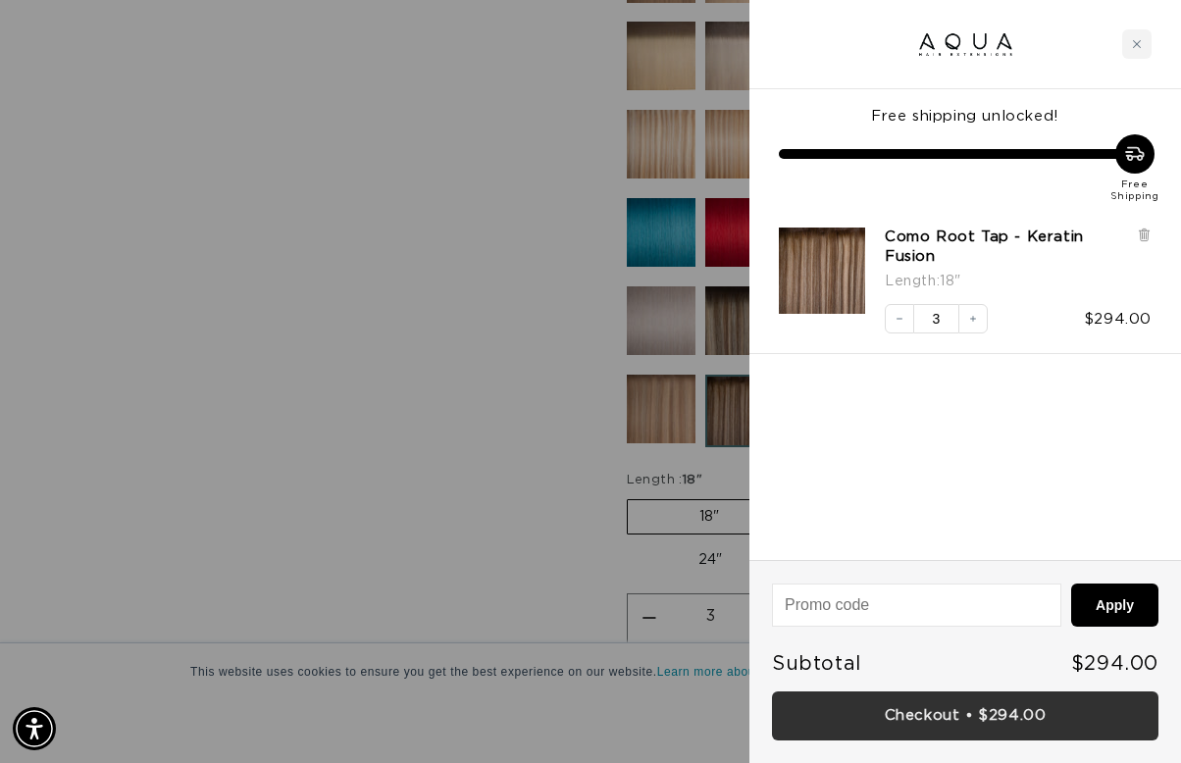
click at [977, 712] on link "Checkout • $294.00" at bounding box center [965, 717] width 387 height 50
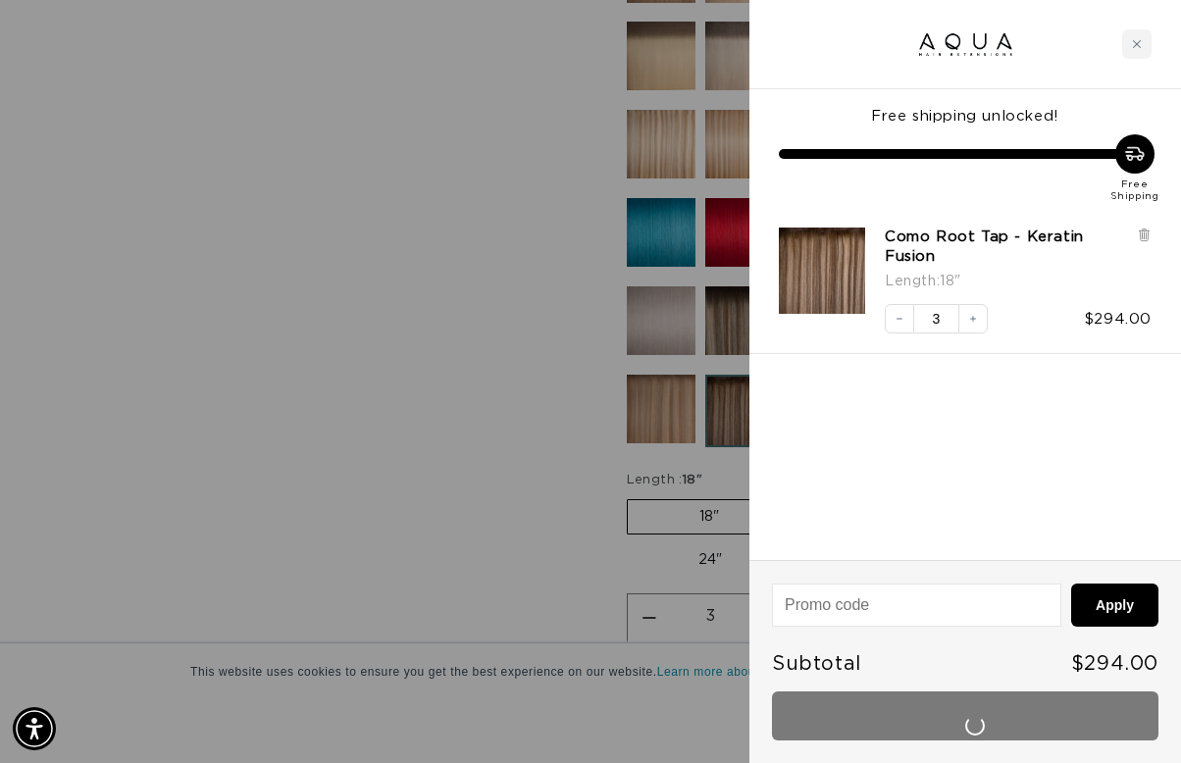
scroll to position [0, 1042]
